Goal: Consume media (video, audio)

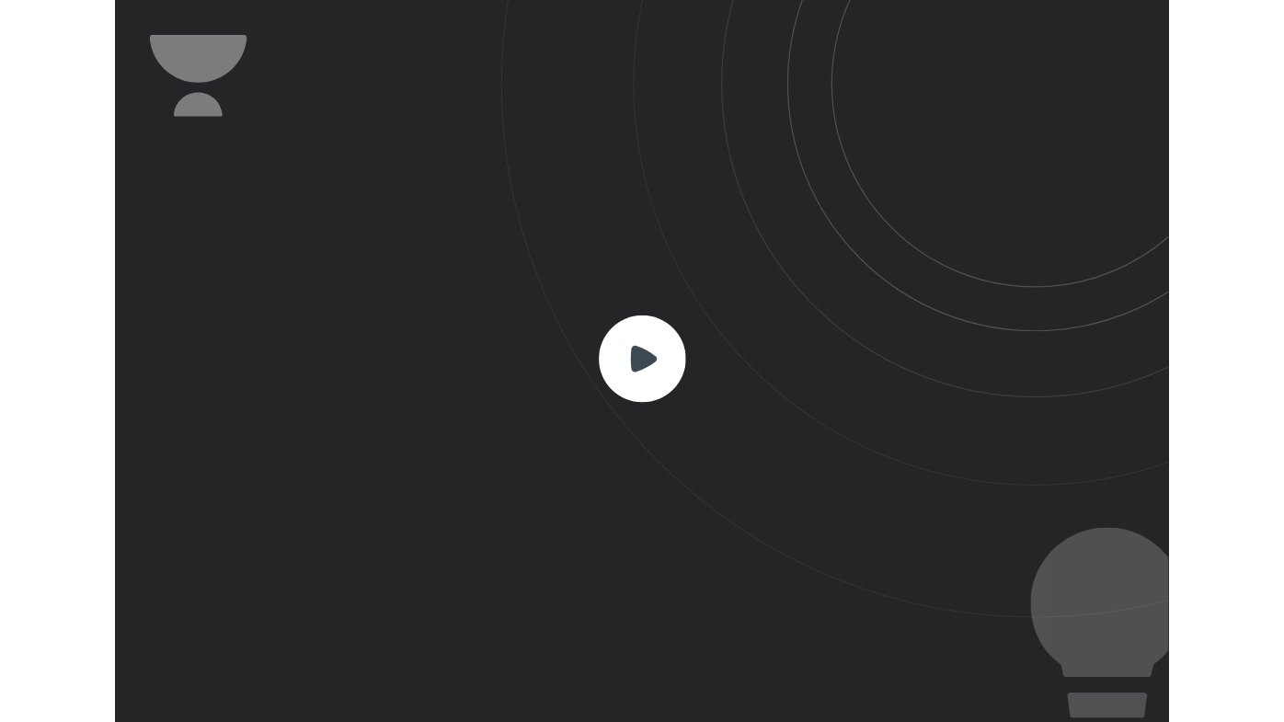
scroll to position [611, 891]
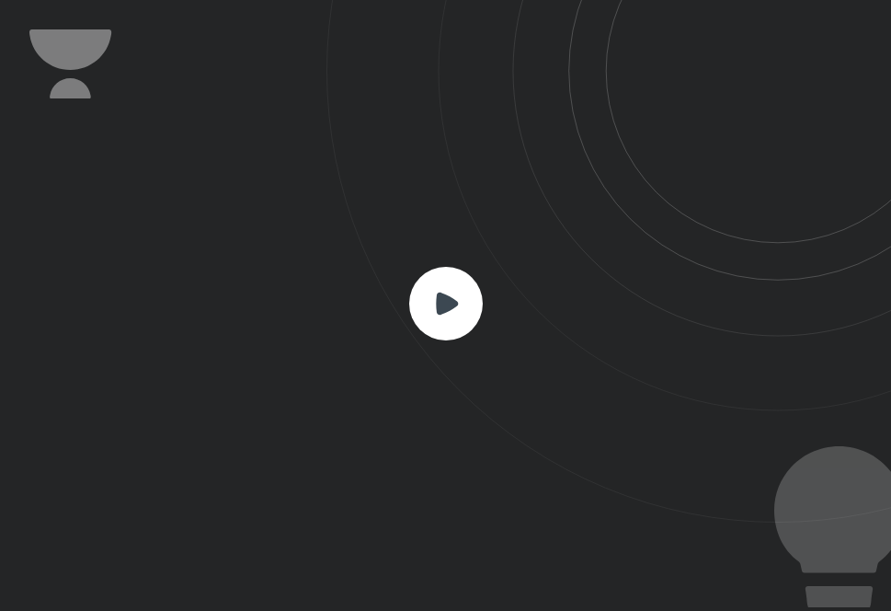
click at [462, 335] on rect at bounding box center [446, 304] width 74 height 74
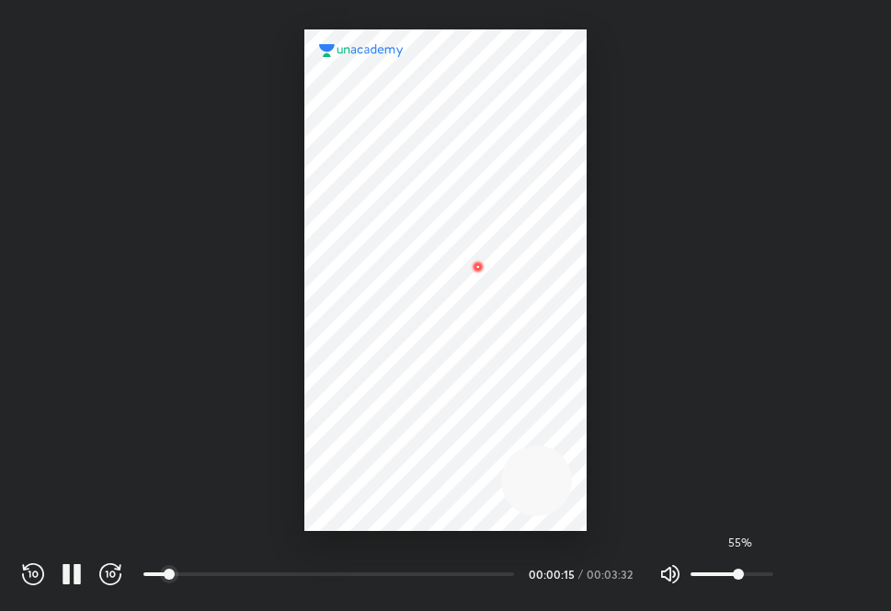
click at [737, 567] on span "55%" at bounding box center [732, 574] width 83 height 28
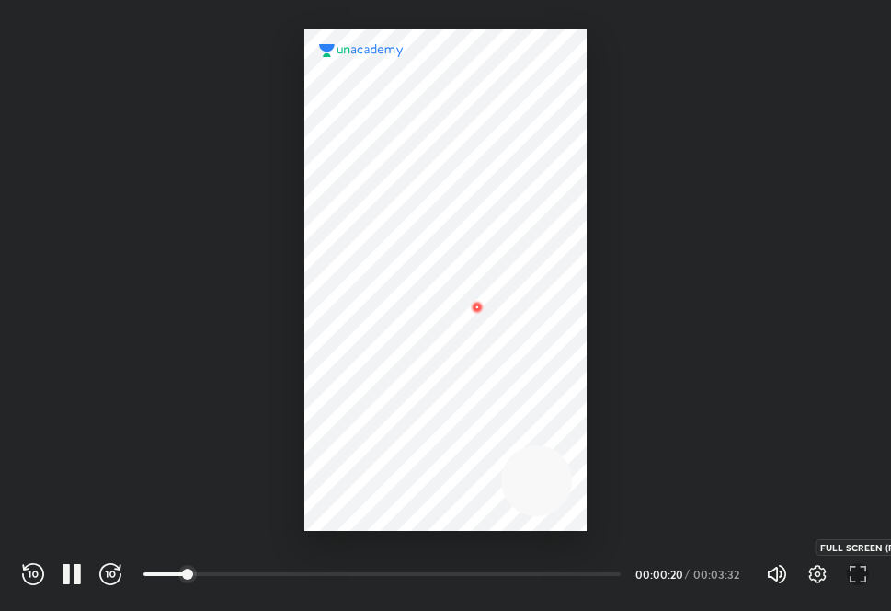
click at [852, 567] on icon "button" at bounding box center [858, 574] width 22 height 22
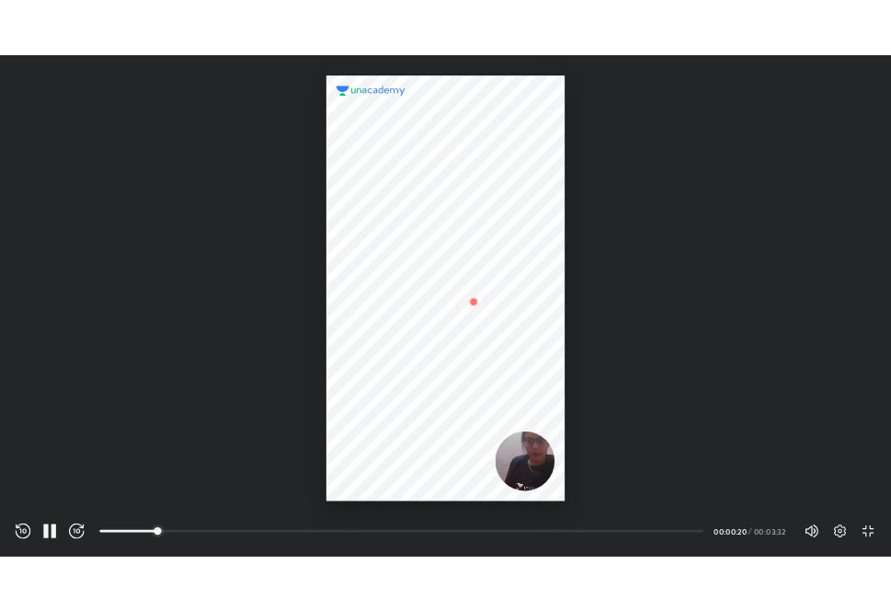
scroll to position [722, 1284]
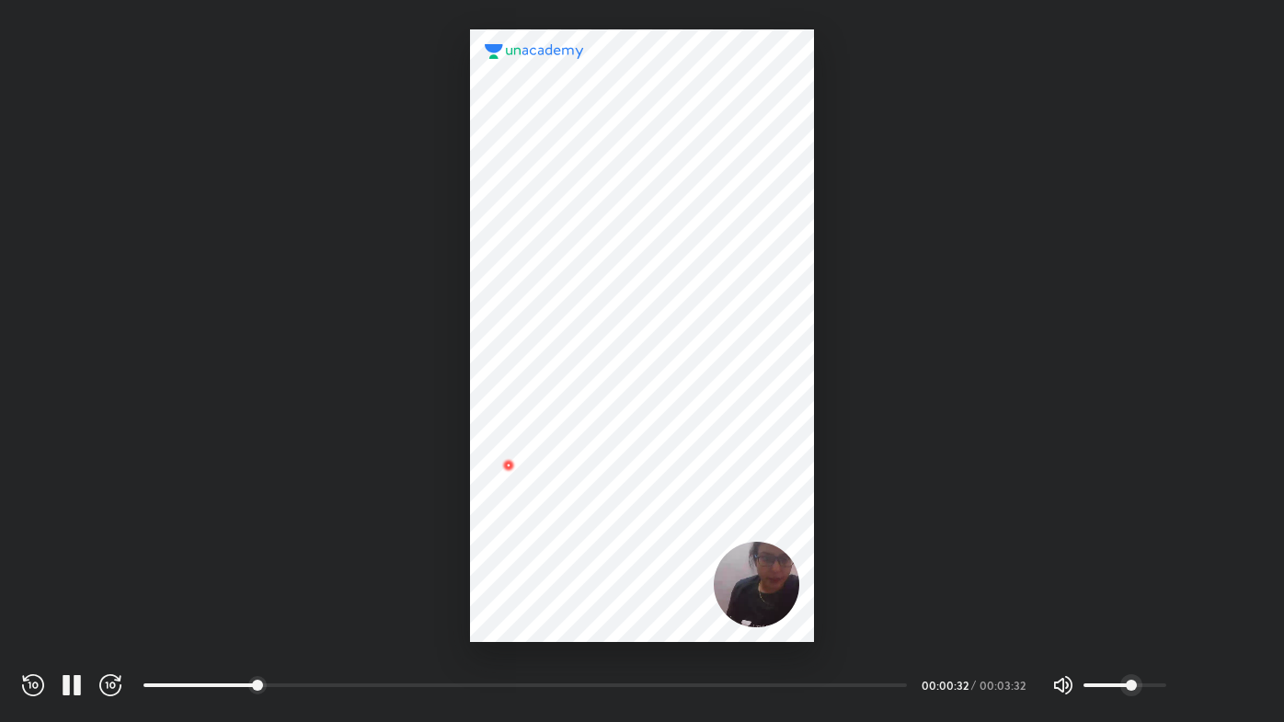
click at [890, 610] on icon "button" at bounding box center [1210, 685] width 17 height 18
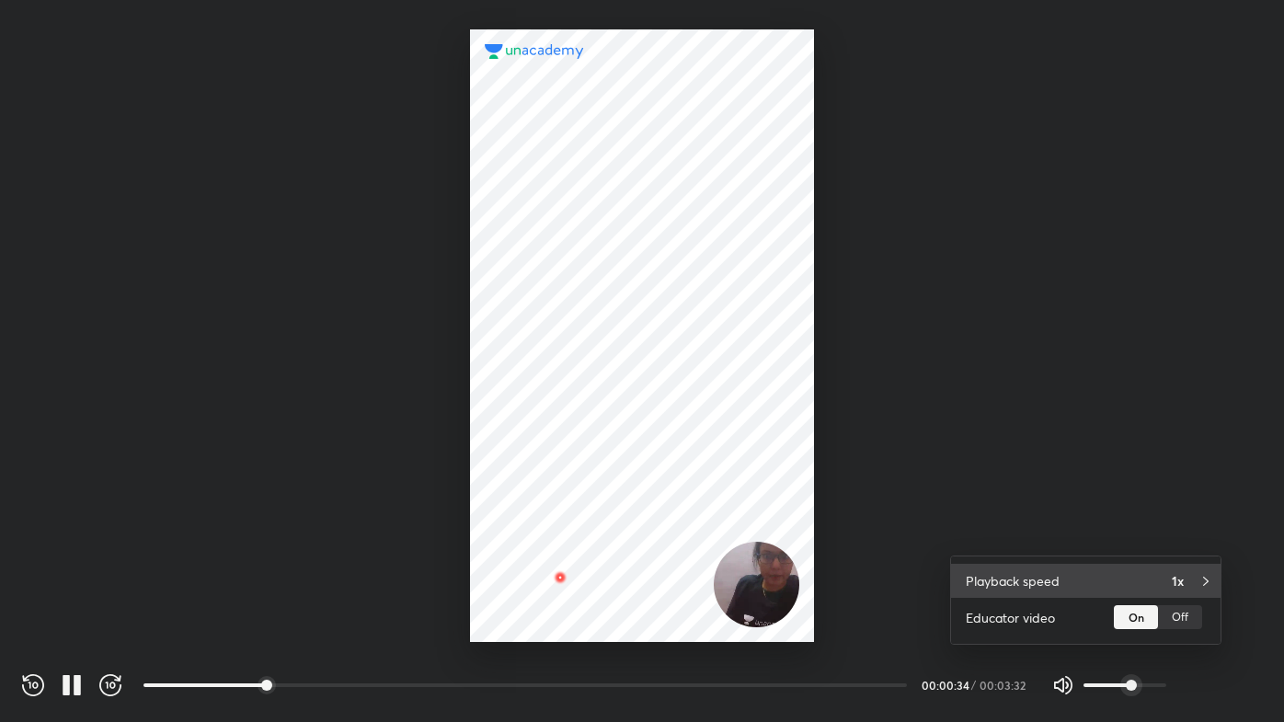
click at [890, 574] on h4 "1x" at bounding box center [1178, 580] width 12 height 19
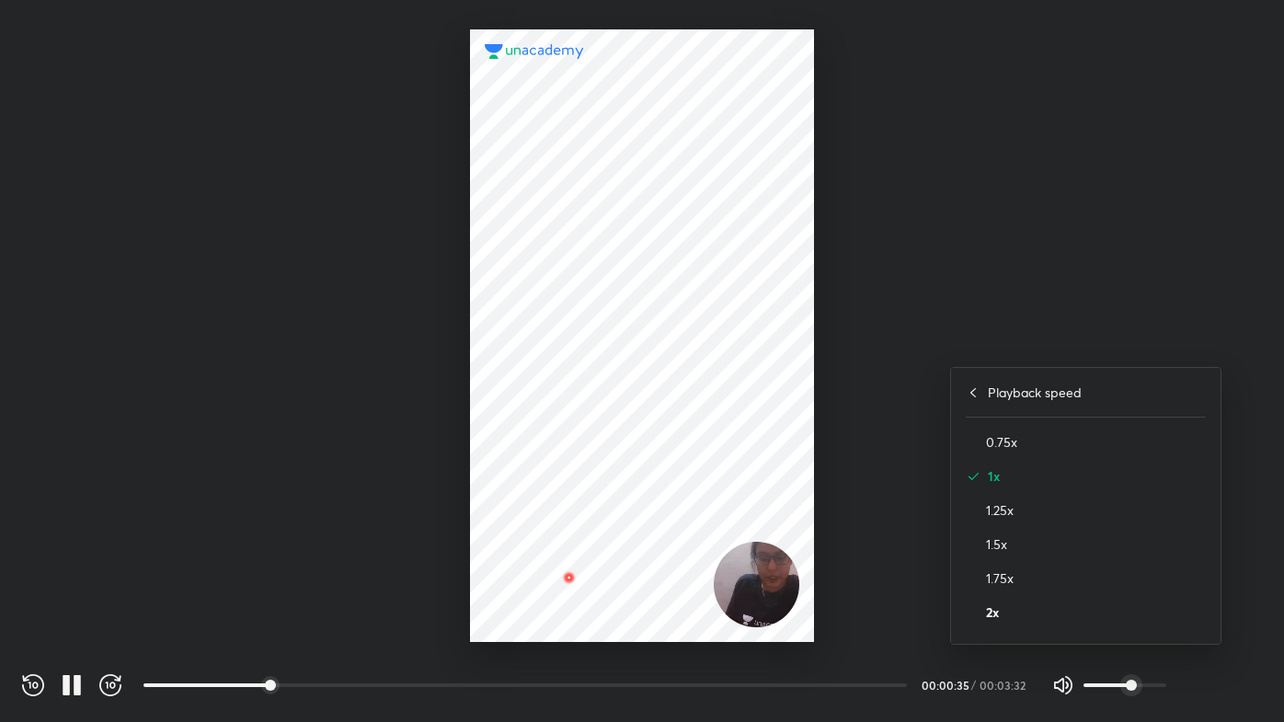
click at [890, 610] on h4 "2x" at bounding box center [1096, 611] width 220 height 19
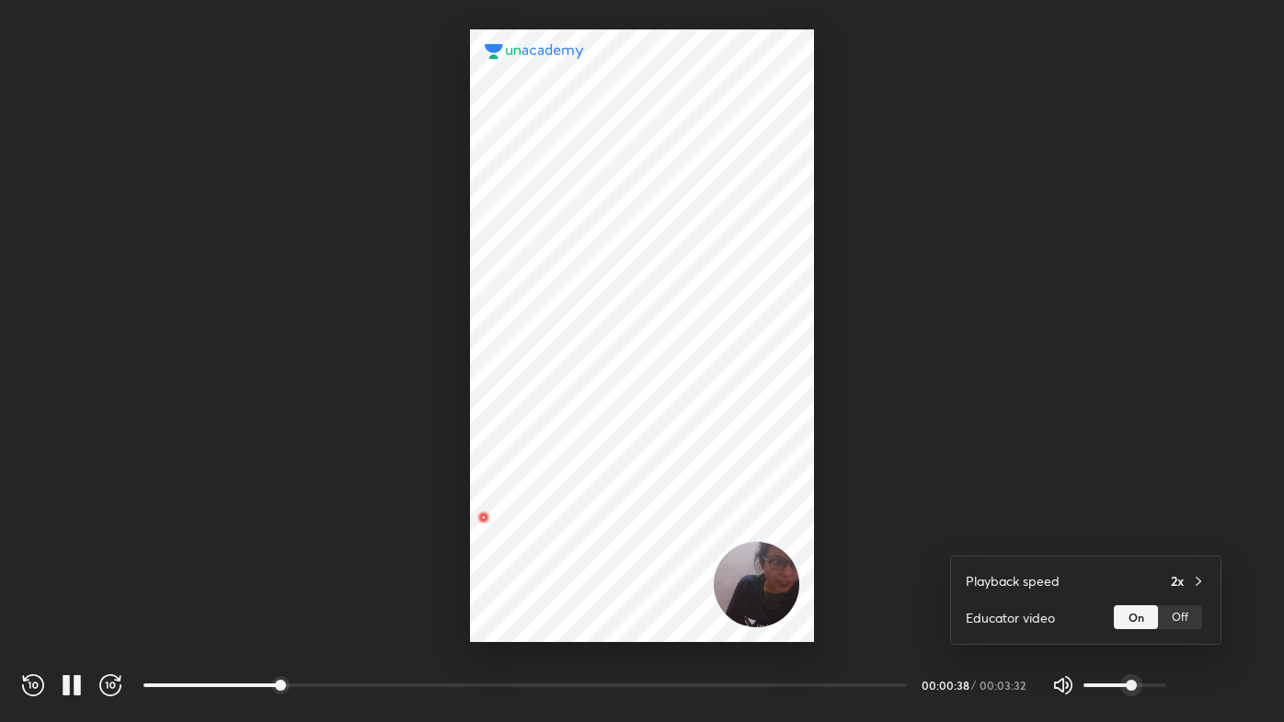
click at [886, 436] on div at bounding box center [642, 361] width 1284 height 722
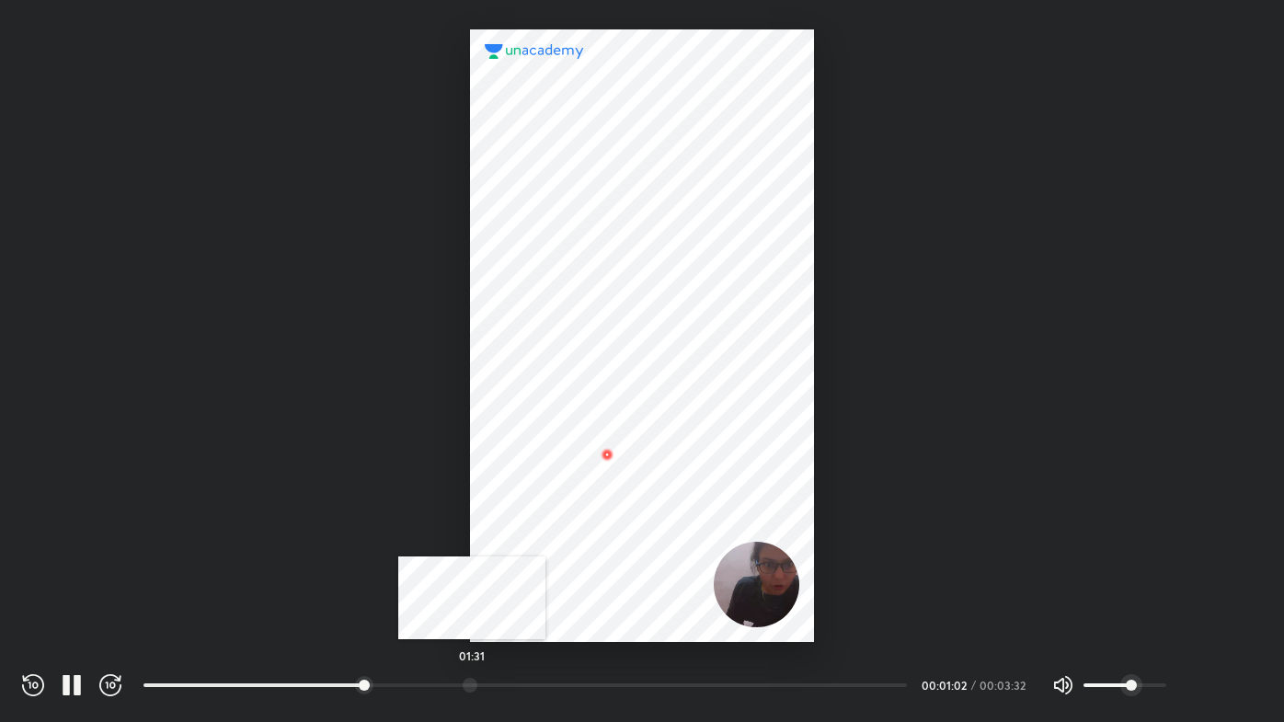
click at [472, 610] on div at bounding box center [470, 685] width 15 height 15
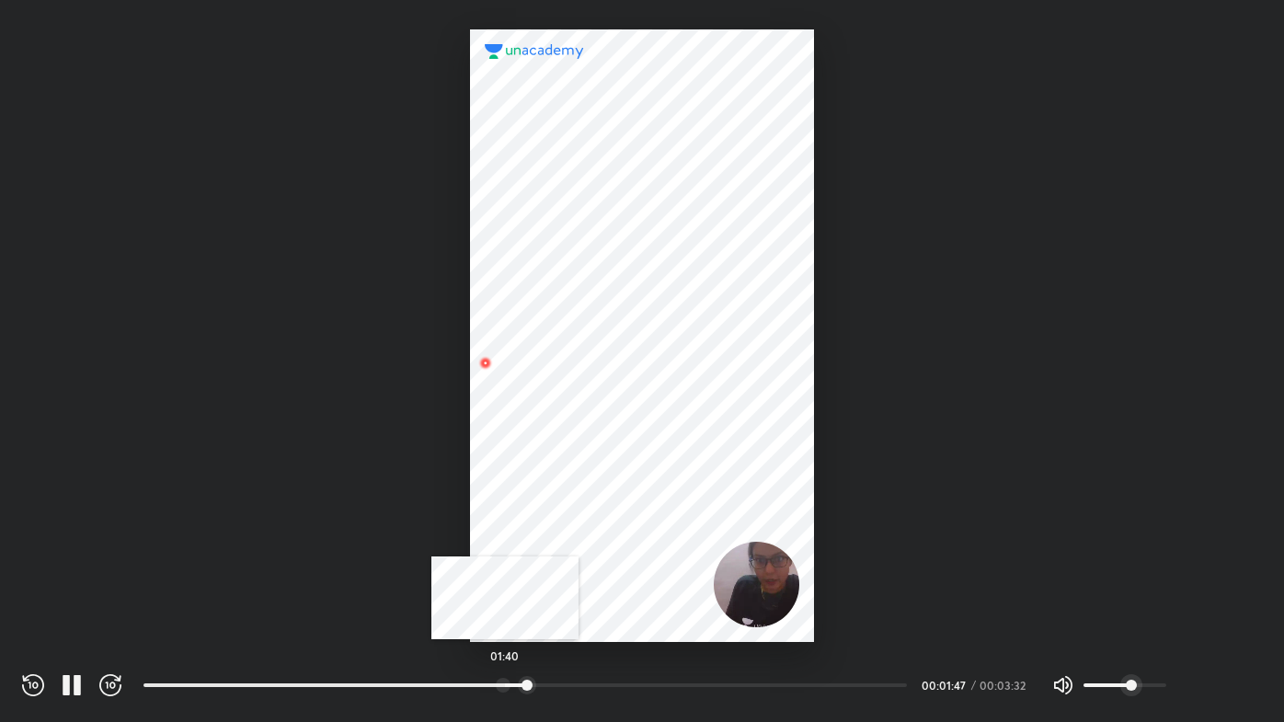
click at [505, 610] on div at bounding box center [503, 685] width 15 height 15
click at [576, 610] on div "02:00" at bounding box center [524, 685] width 763 height 18
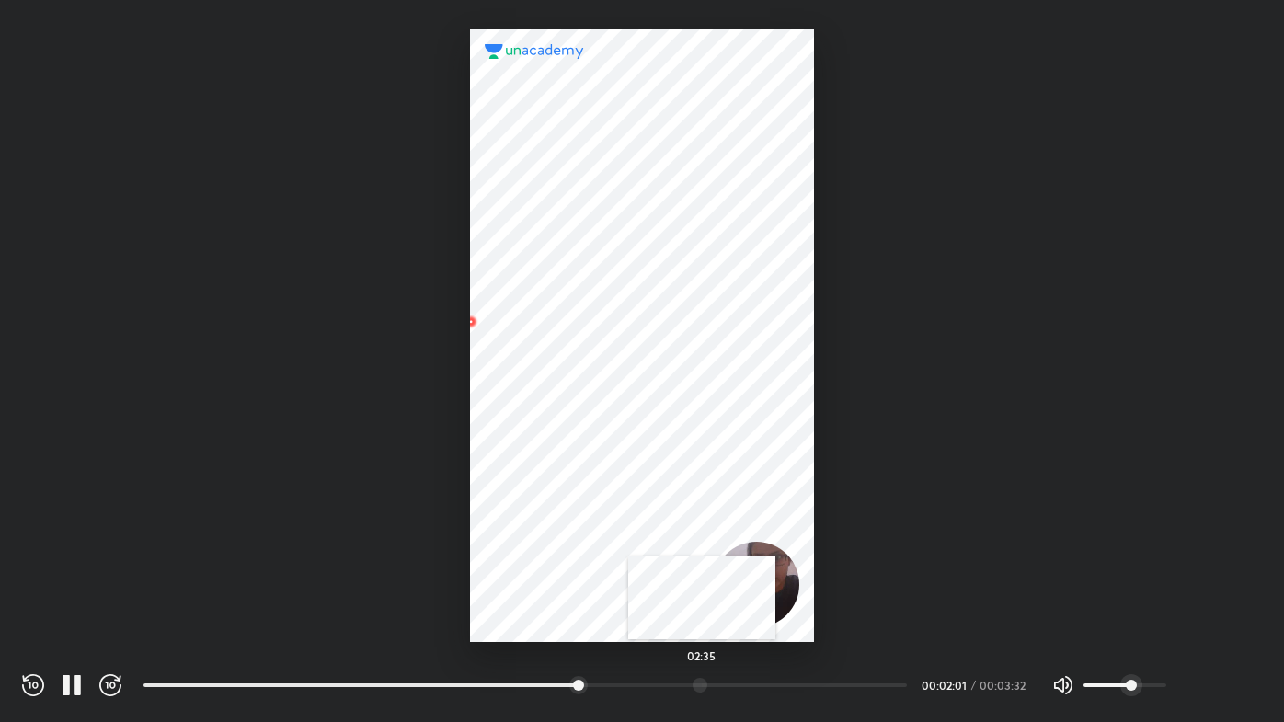
click at [702, 610] on div "02:35" at bounding box center [524, 685] width 763 height 18
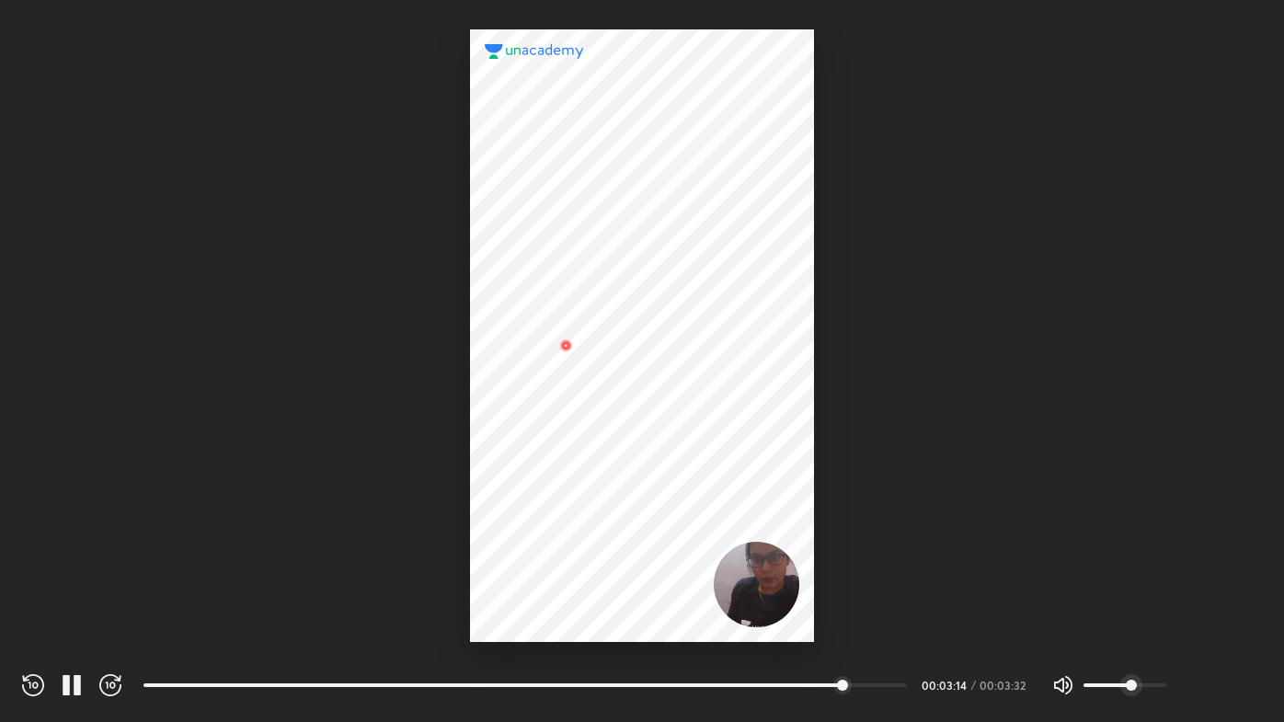
click at [890, 500] on div at bounding box center [642, 321] width 1284 height 642
click at [890, 610] on icon "button" at bounding box center [1251, 685] width 22 height 22
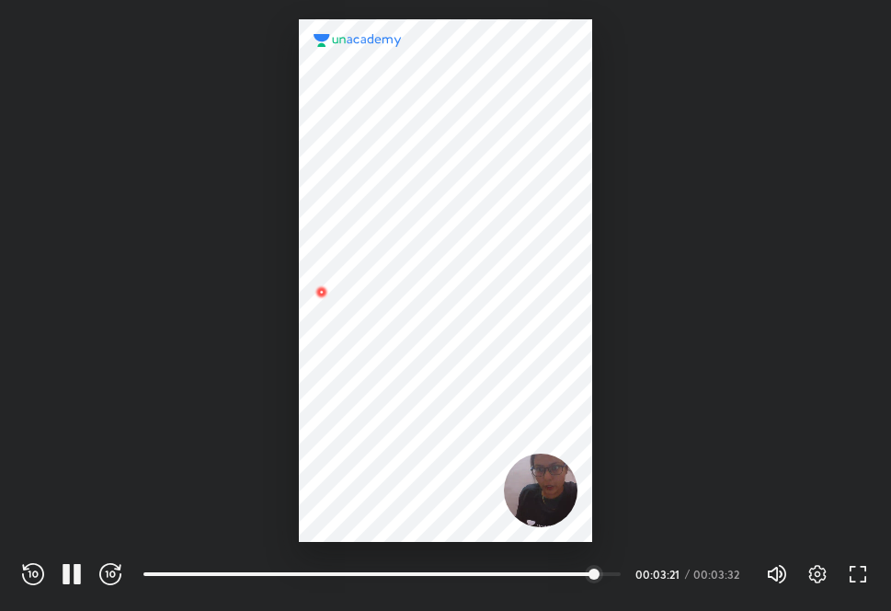
scroll to position [611, 891]
